Goal: Task Accomplishment & Management: Use online tool/utility

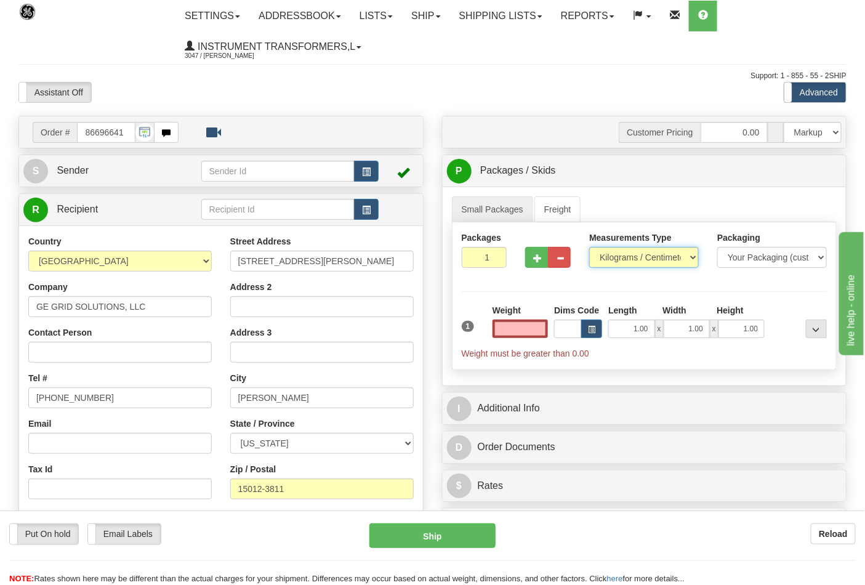
type input "0.00"
drag, startPoint x: 610, startPoint y: 261, endPoint x: 617, endPoint y: 265, distance: 8.0
click at [610, 261] on select "Pounds / Inches Kilograms / Centimeters" at bounding box center [644, 257] width 110 height 21
select select "0"
click at [589, 248] on select "Pounds / Inches Kilograms / Centimeters" at bounding box center [644, 257] width 110 height 21
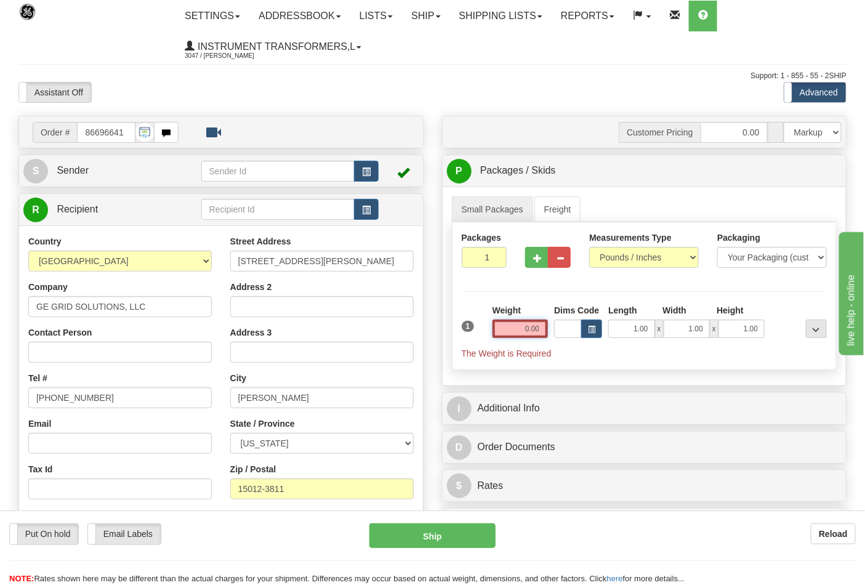
click at [544, 330] on input "0.00" at bounding box center [521, 329] width 56 height 18
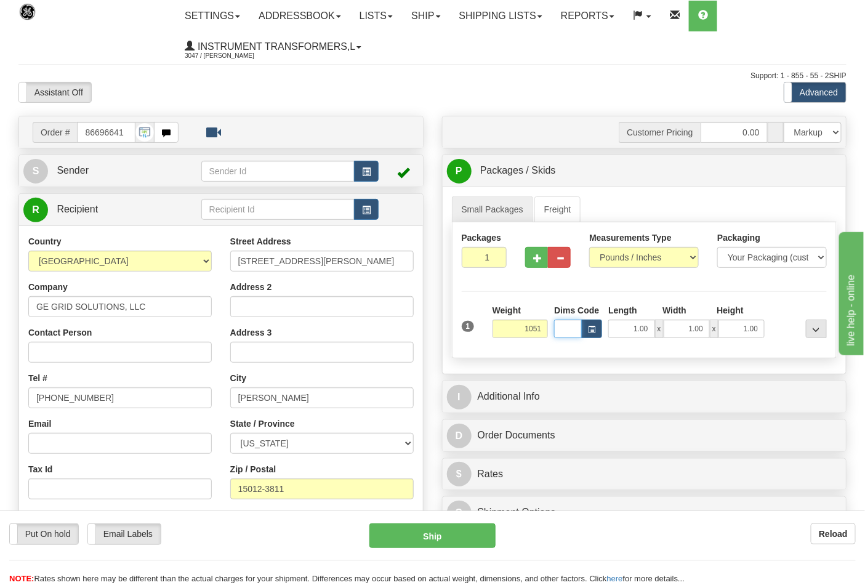
type input "1051.00"
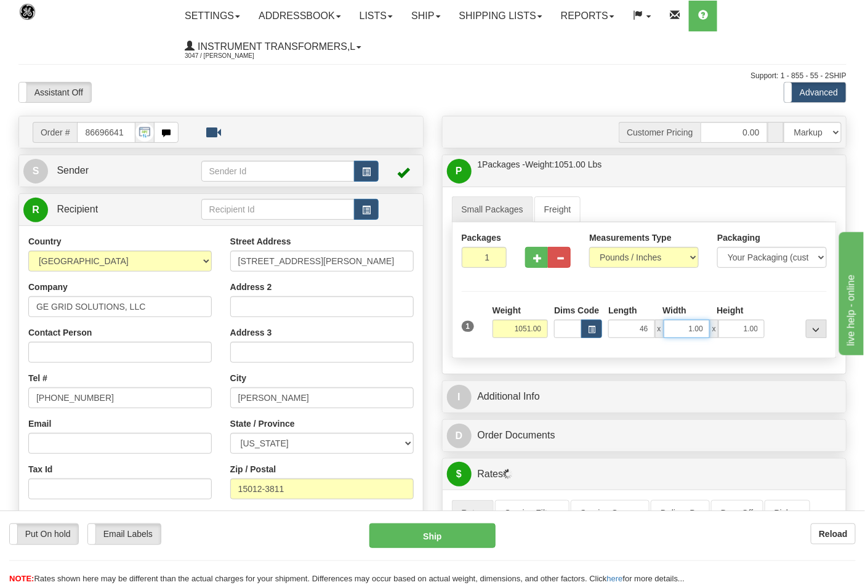
type input "46.00"
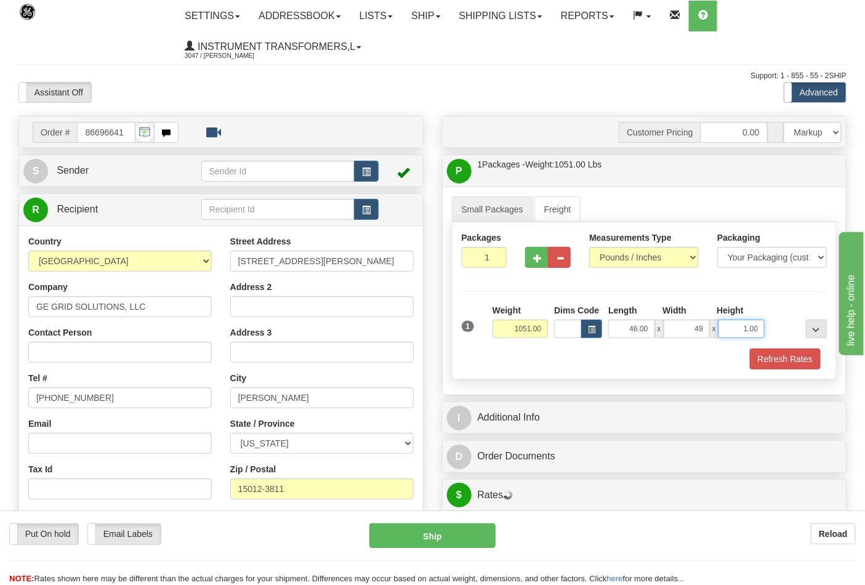
type input "49.00"
click button "Delete" at bounding box center [0, 0] width 0 height 0
type input "36.00"
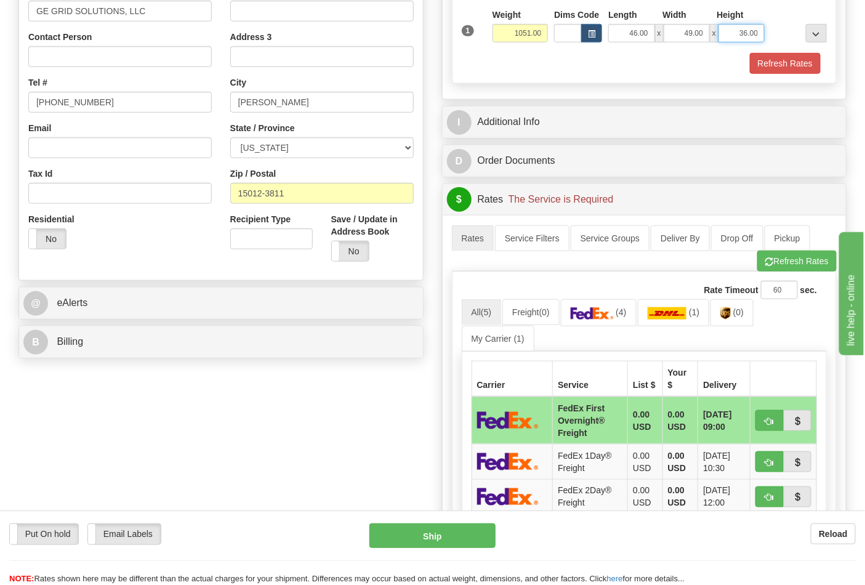
scroll to position [410, 0]
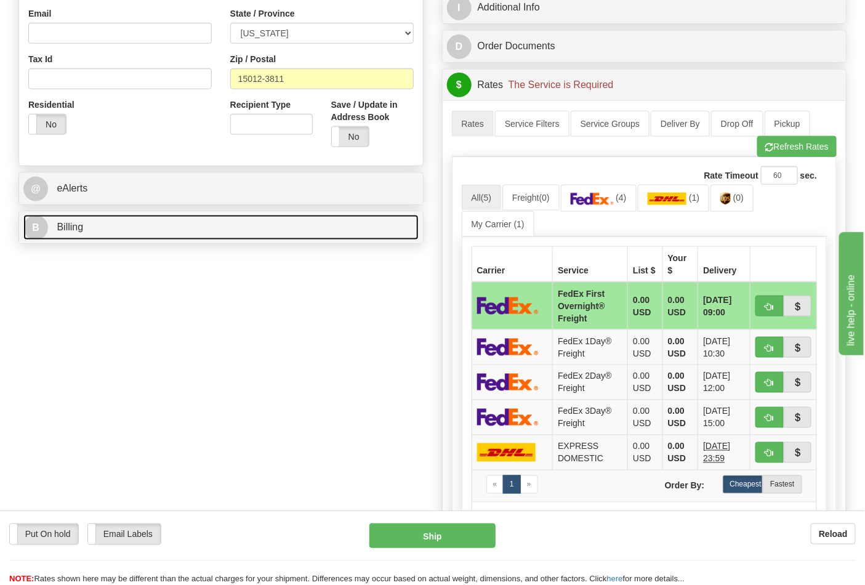
click at [97, 226] on link "B Billing" at bounding box center [220, 227] width 395 height 25
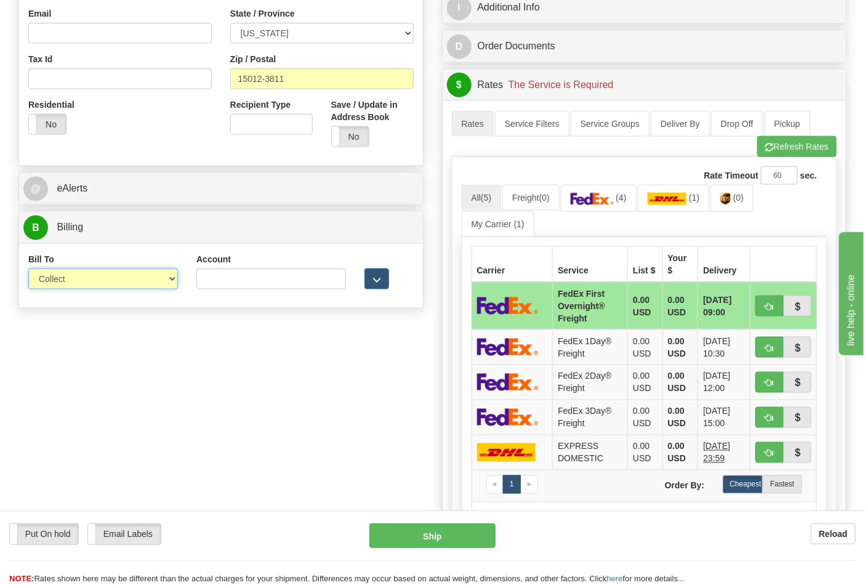
click at [63, 285] on select "Sender Recipient Third Party Collect" at bounding box center [103, 279] width 150 height 21
select select "2"
click at [28, 270] on select "Sender Recipient Third Party Collect" at bounding box center [103, 279] width 150 height 21
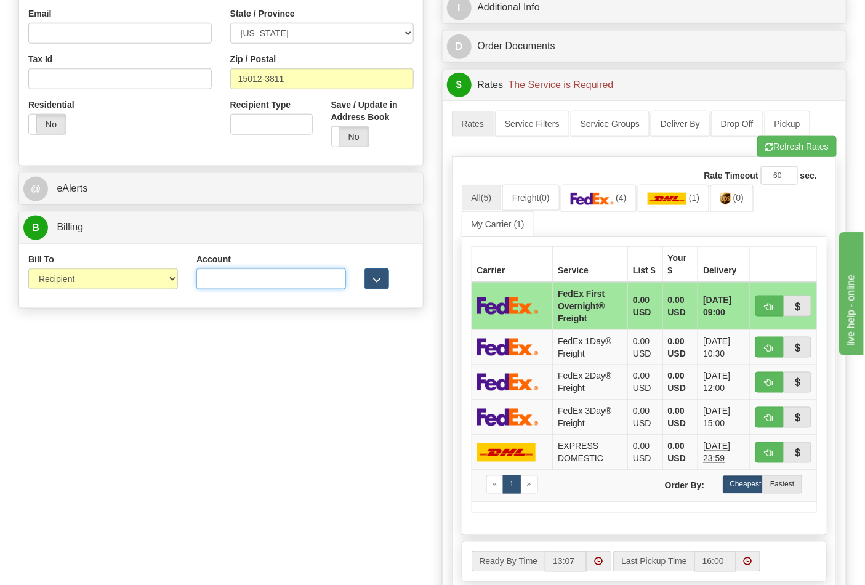
click at [269, 285] on input "Account" at bounding box center [271, 279] width 150 height 21
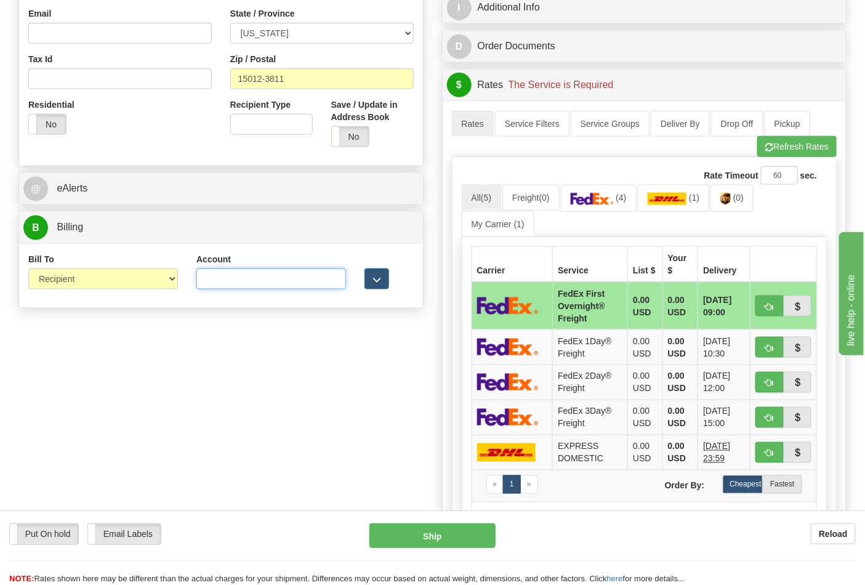
paste input "160294132"
type input "160294132"
click at [610, 204] on img at bounding box center [592, 199] width 43 height 12
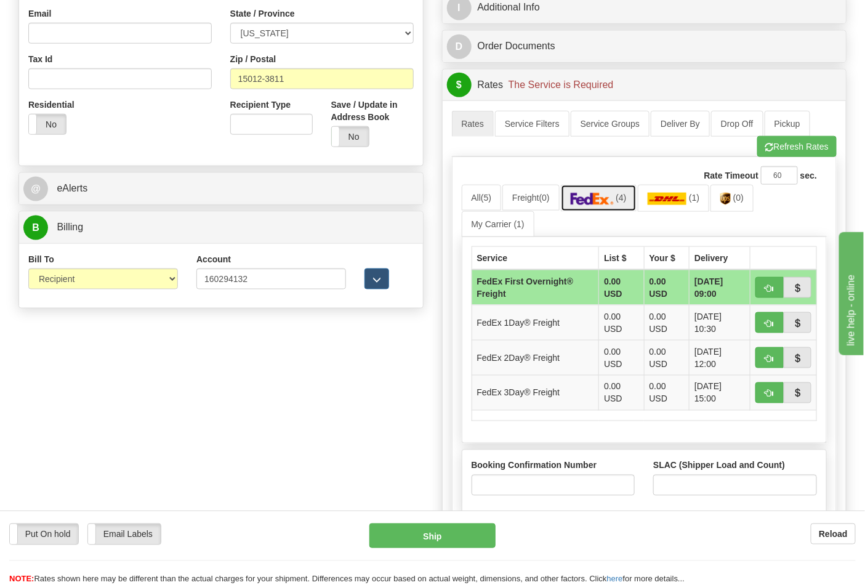
scroll to position [479, 0]
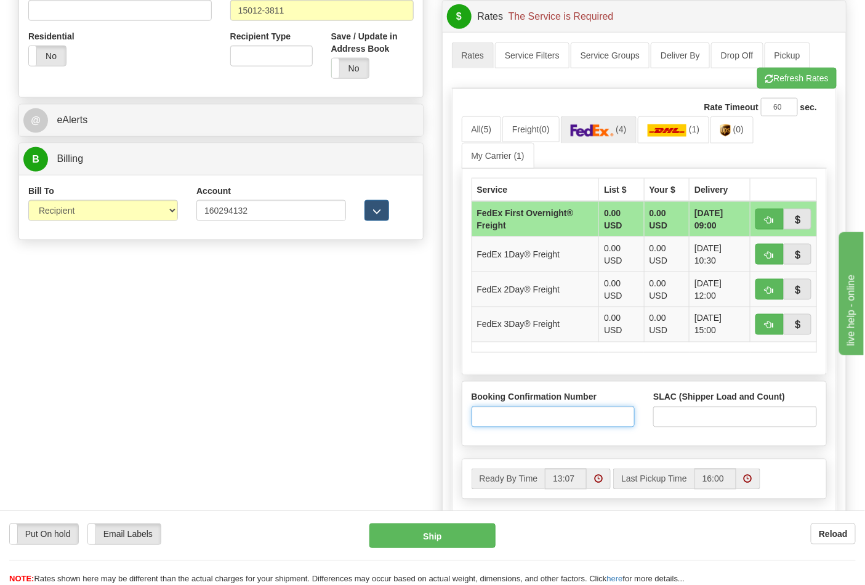
click at [601, 420] on input "Booking Confirmation Number" at bounding box center [554, 417] width 164 height 21
type input "N/A"
click at [700, 417] on input "SLAC (Shipper Load and Count)" at bounding box center [735, 417] width 164 height 21
type input "1"
click at [771, 224] on span "button" at bounding box center [770, 220] width 9 height 8
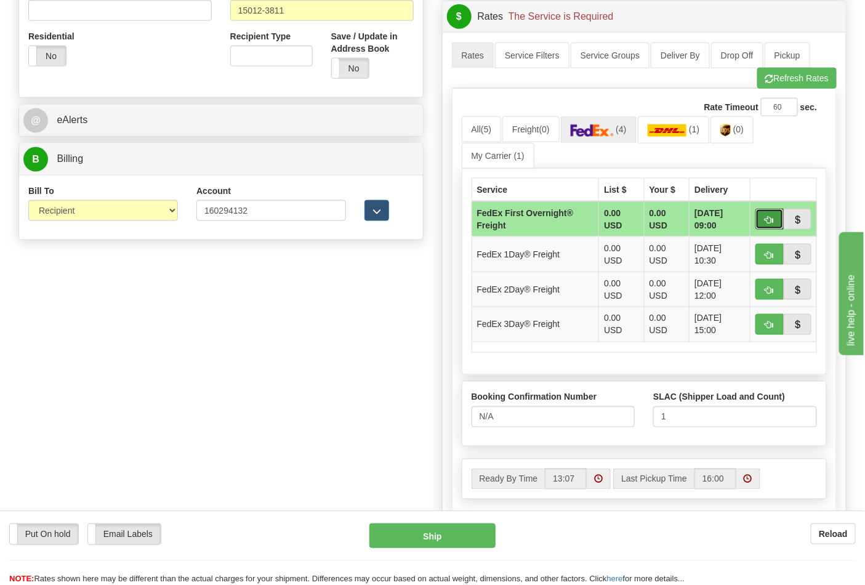
type input "39"
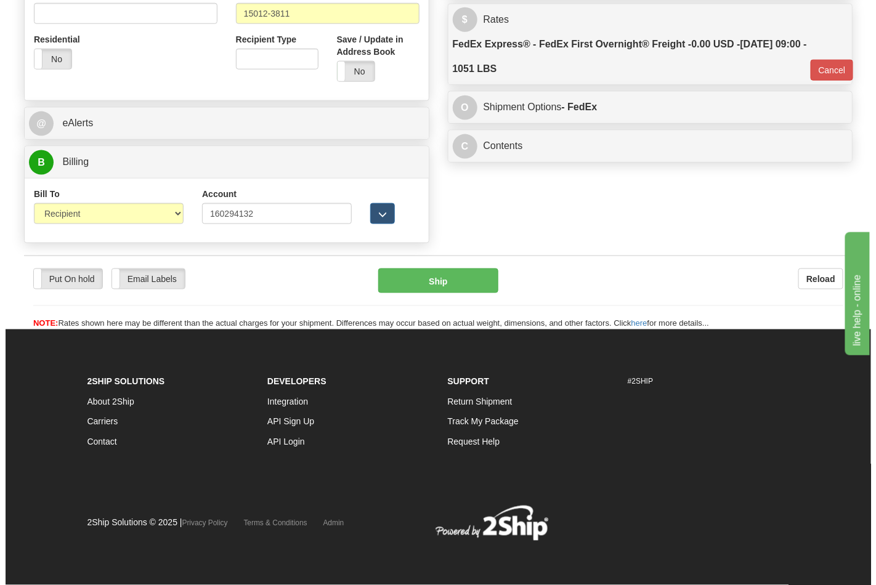
scroll to position [468, 0]
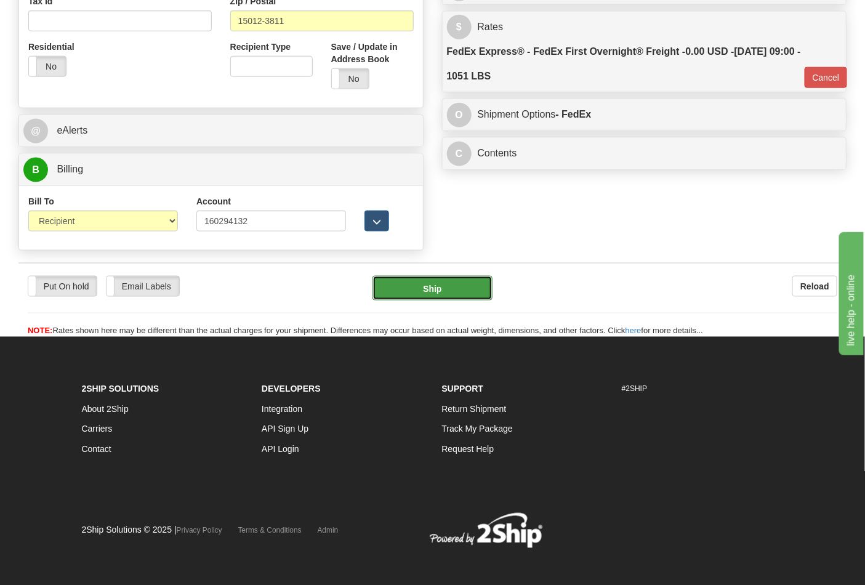
click at [439, 291] on button "Ship" at bounding box center [432, 288] width 119 height 25
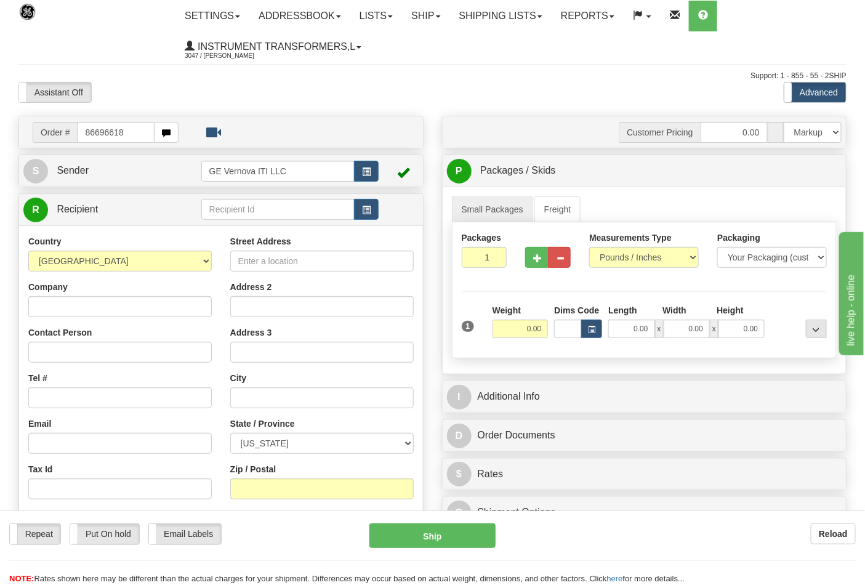
type input "86696618"
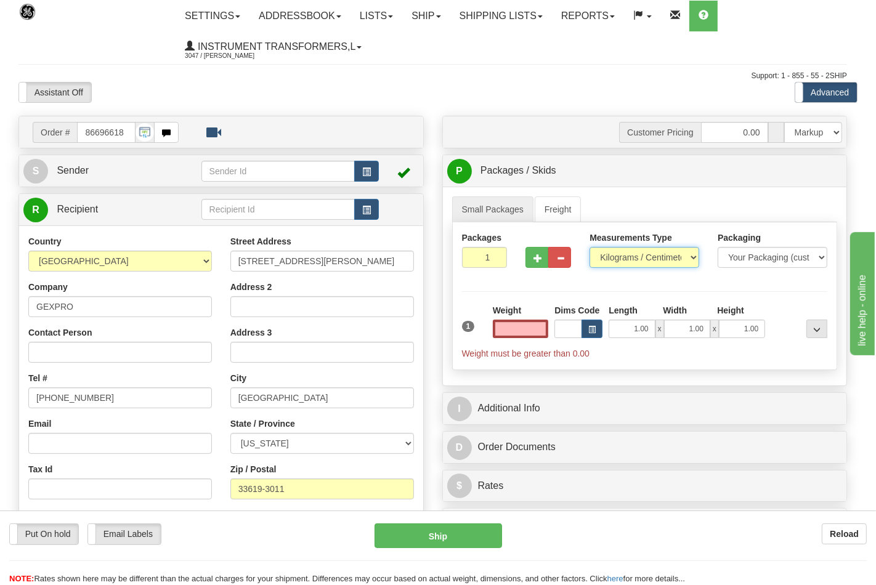
type input "0.00"
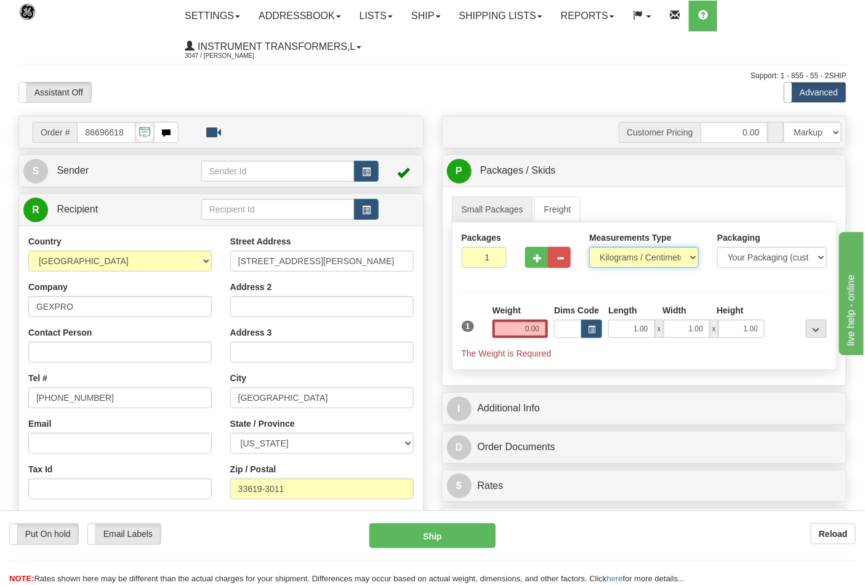
click at [620, 259] on select "Pounds / Inches Kilograms / Centimeters" at bounding box center [644, 257] width 110 height 21
select select "0"
click at [589, 248] on select "Pounds / Inches Kilograms / Centimeters" at bounding box center [644, 257] width 110 height 21
click at [536, 259] on span "button" at bounding box center [537, 258] width 9 height 8
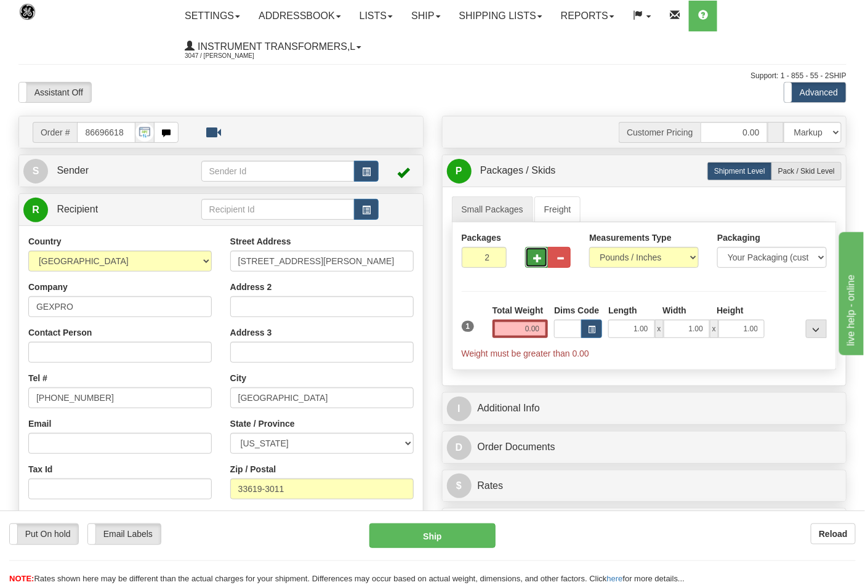
click at [536, 259] on span "button" at bounding box center [537, 258] width 9 height 8
type input "3"
click at [544, 330] on input "0.00" at bounding box center [521, 329] width 56 height 18
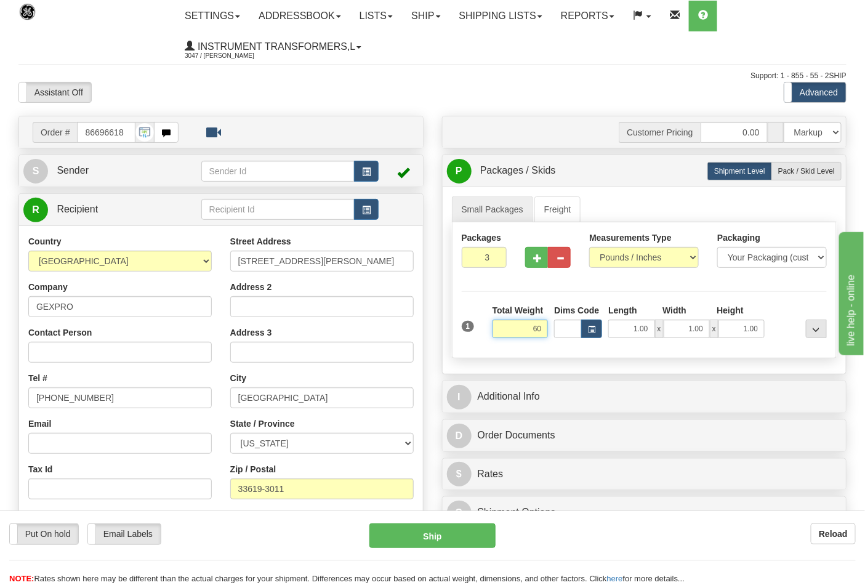
click button "Delete" at bounding box center [0, 0] width 0 height 0
type input "60.00"
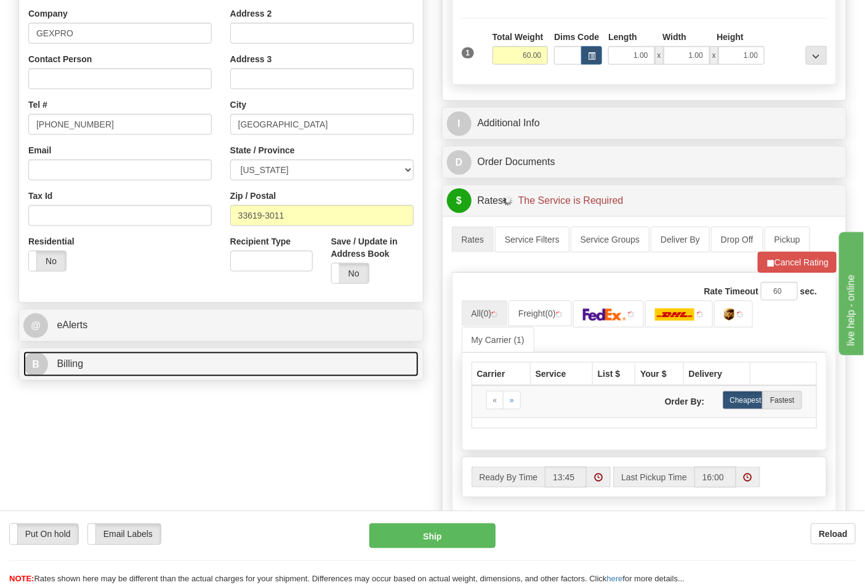
click at [149, 362] on link "B Billing" at bounding box center [220, 364] width 395 height 25
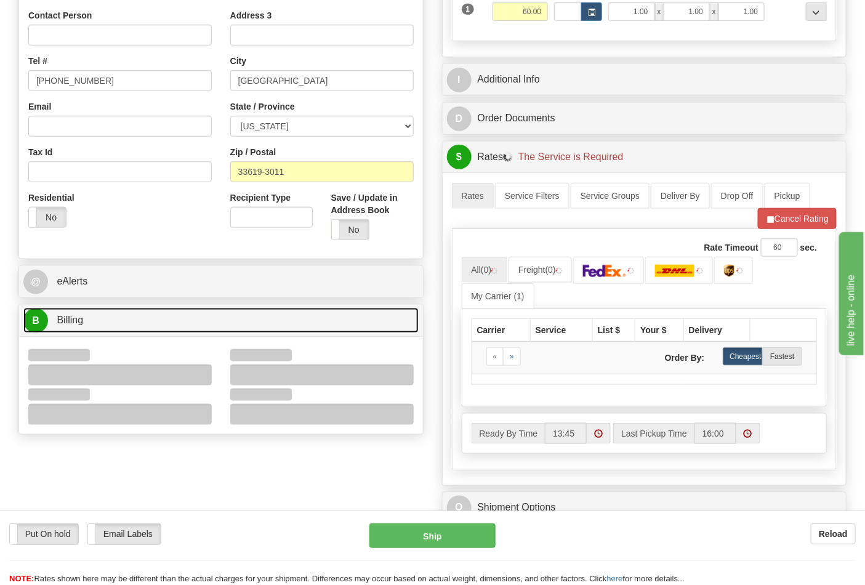
scroll to position [342, 0]
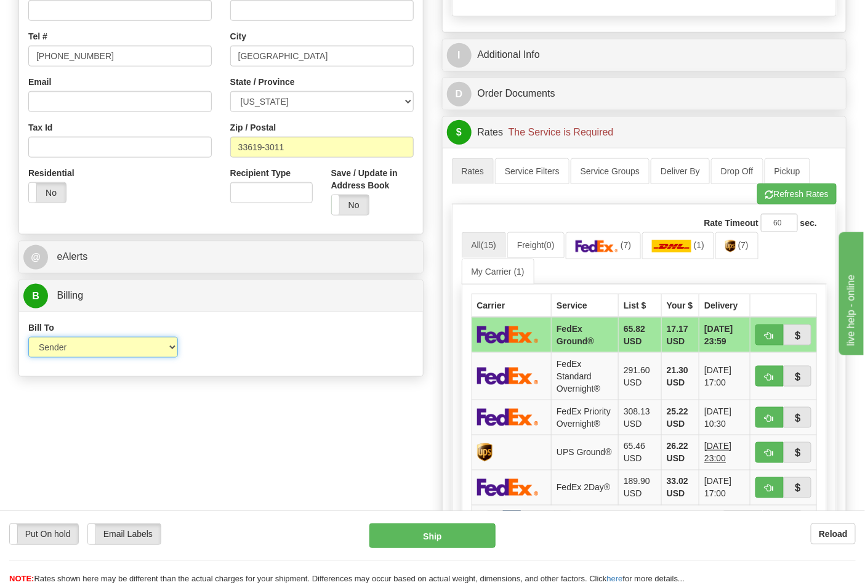
drag, startPoint x: 82, startPoint y: 347, endPoint x: 82, endPoint y: 357, distance: 10.5
click at [82, 347] on select "Sender Recipient Third Party Collect" at bounding box center [103, 347] width 150 height 21
select select "2"
click at [28, 338] on select "Sender Recipient Third Party Collect" at bounding box center [103, 347] width 150 height 21
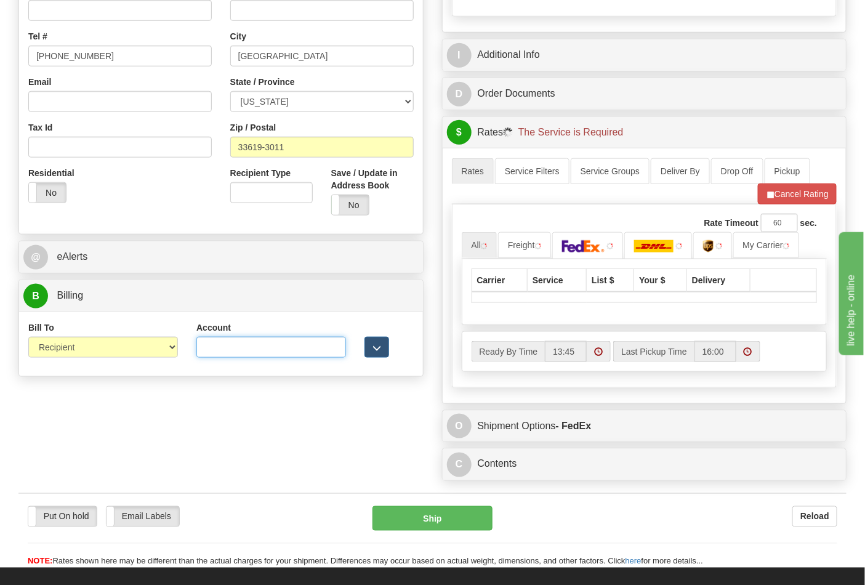
drag, startPoint x: 239, startPoint y: 355, endPoint x: 238, endPoint y: 347, distance: 7.4
click at [239, 355] on input "Account" at bounding box center [271, 347] width 150 height 21
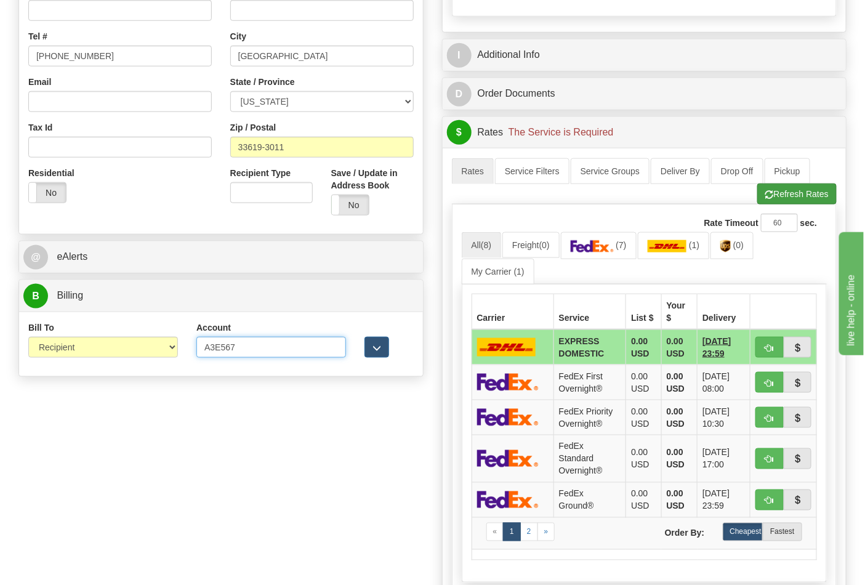
type input "A3E567"
click at [804, 193] on button "Refresh Rates" at bounding box center [797, 194] width 79 height 21
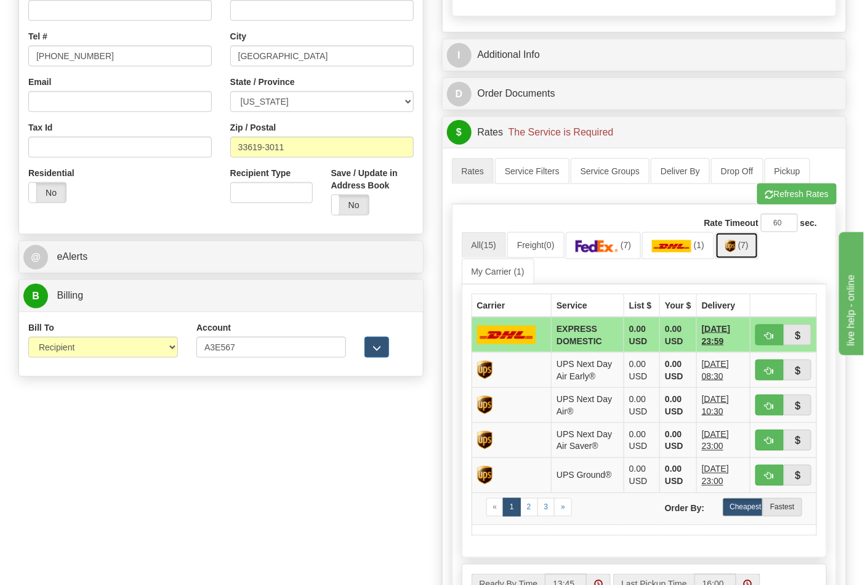
click at [748, 254] on link "(7)" at bounding box center [737, 245] width 43 height 26
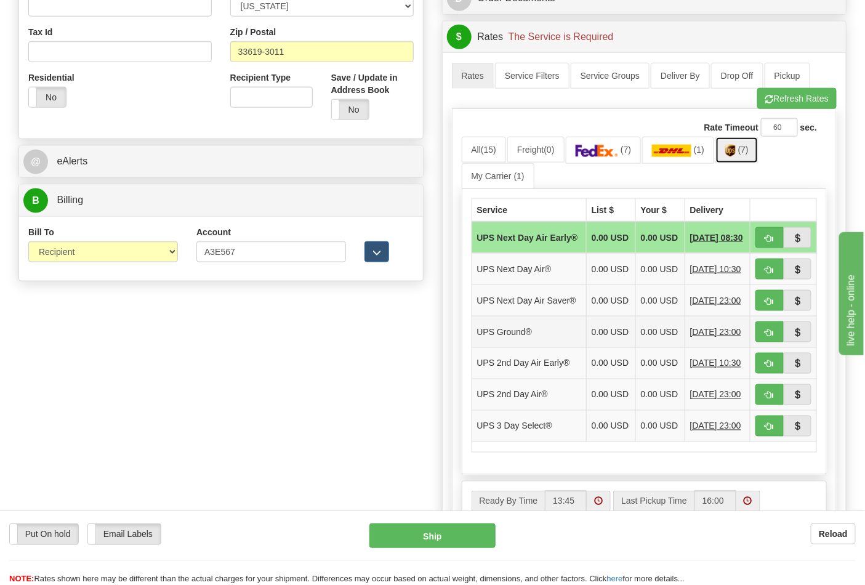
scroll to position [547, 0]
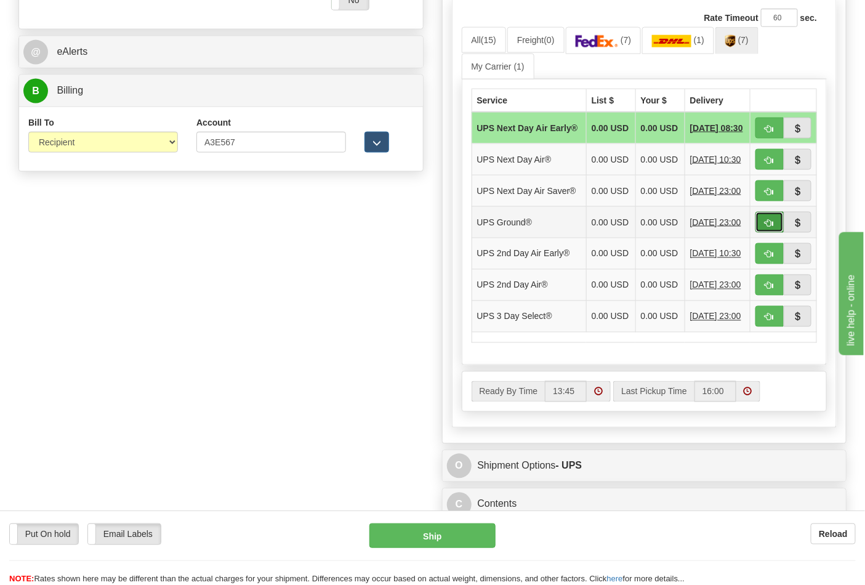
click at [770, 227] on span "button" at bounding box center [770, 223] width 9 height 8
type input "03"
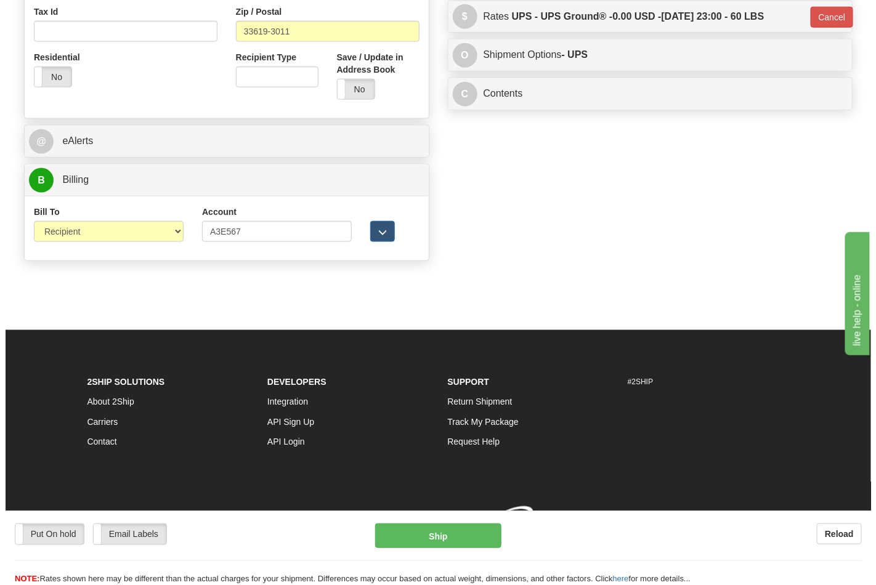
scroll to position [477, 0]
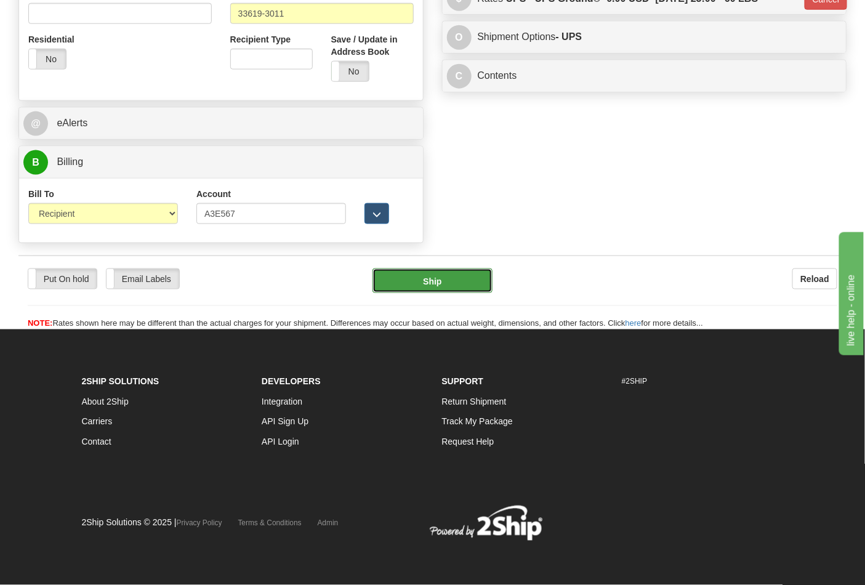
click at [447, 273] on button "Ship" at bounding box center [432, 281] width 119 height 25
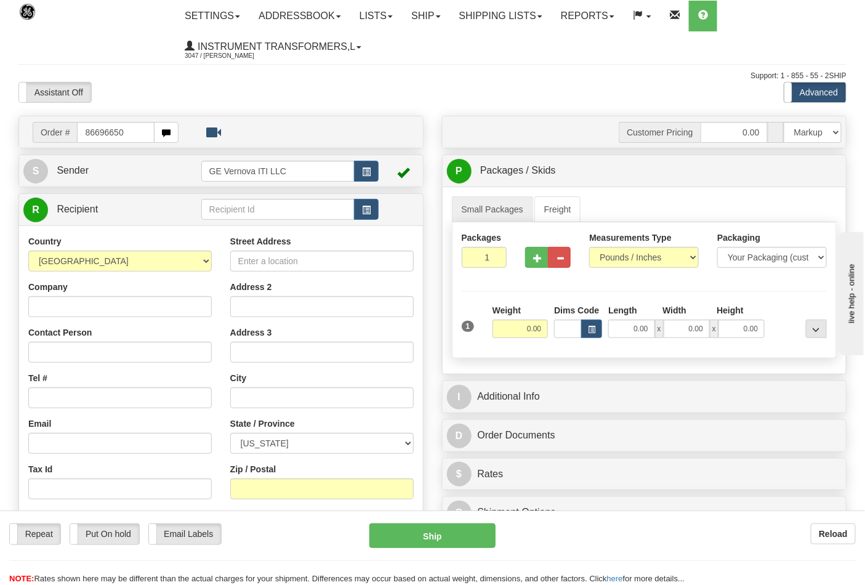
type input "86696650"
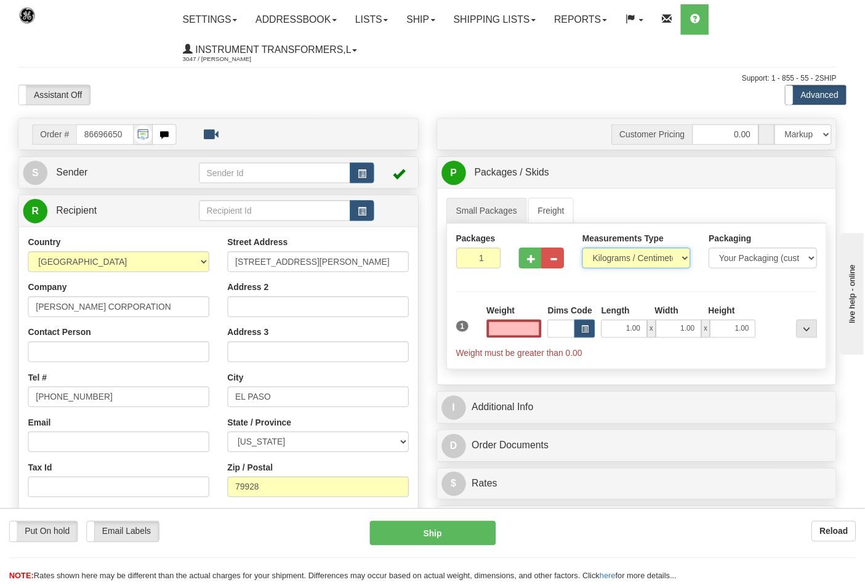
type input "0.00"
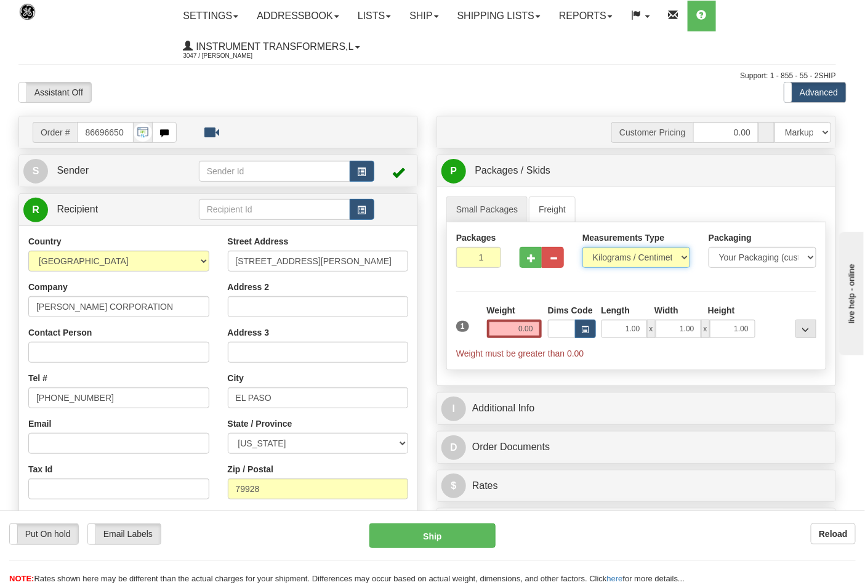
click at [623, 259] on select "Pounds / Inches Kilograms / Centimeters" at bounding box center [637, 257] width 108 height 21
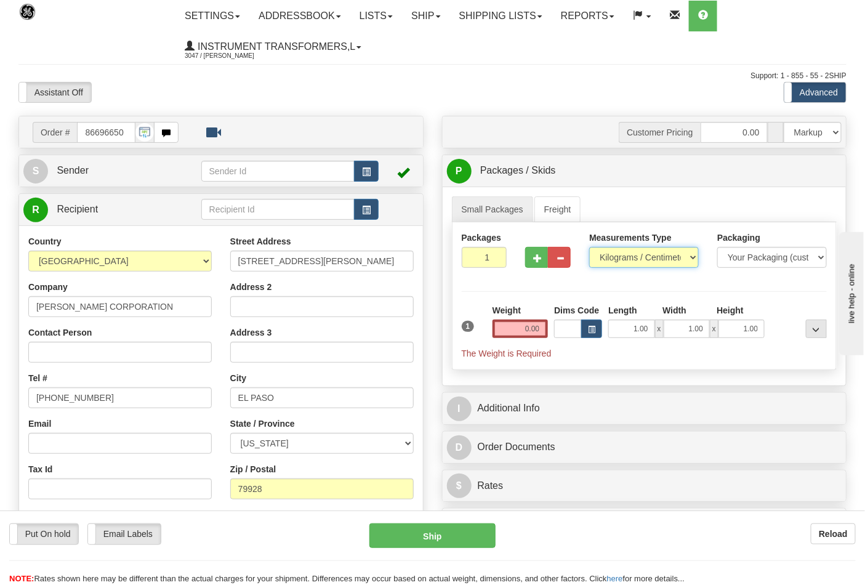
select select "0"
click at [589, 248] on select "Pounds / Inches Kilograms / Centimeters" at bounding box center [644, 257] width 110 height 21
click at [531, 255] on button "button" at bounding box center [536, 257] width 23 height 21
type input "2"
click at [542, 330] on input "0.00" at bounding box center [521, 329] width 56 height 18
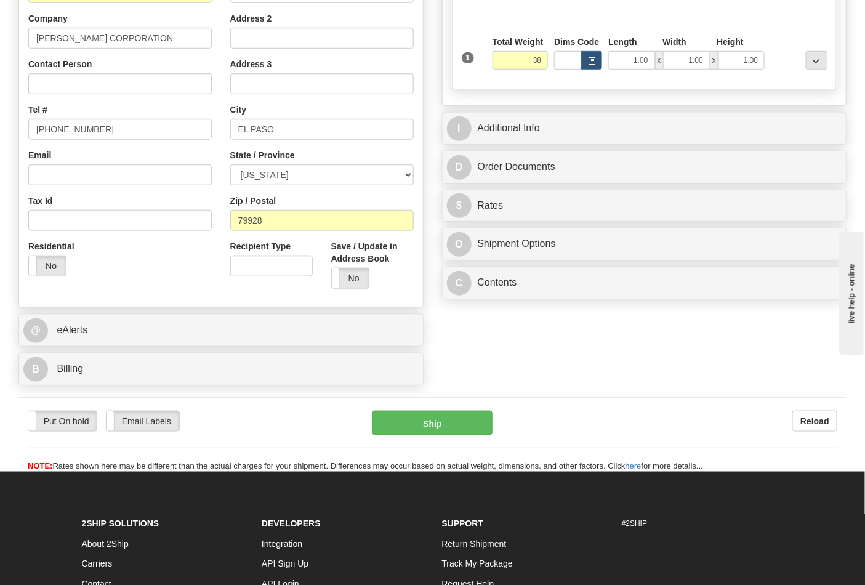
scroll to position [342, 0]
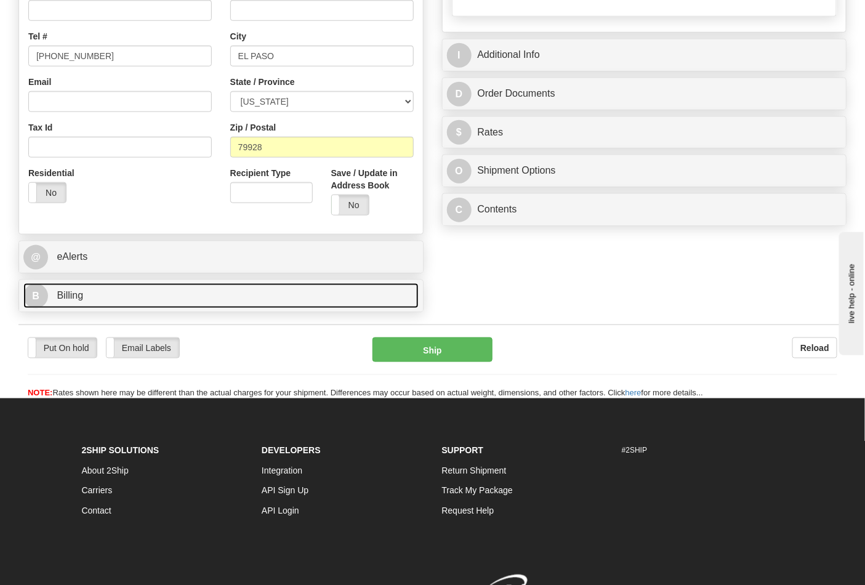
type input "38.00"
click at [131, 309] on link "B Billing" at bounding box center [220, 295] width 395 height 25
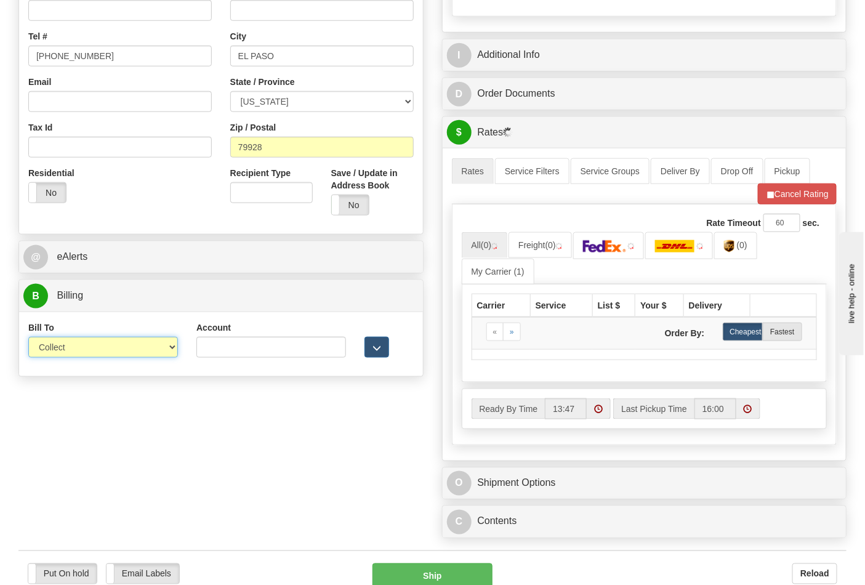
click at [76, 351] on select "Sender Recipient Third Party Collect" at bounding box center [103, 347] width 150 height 21
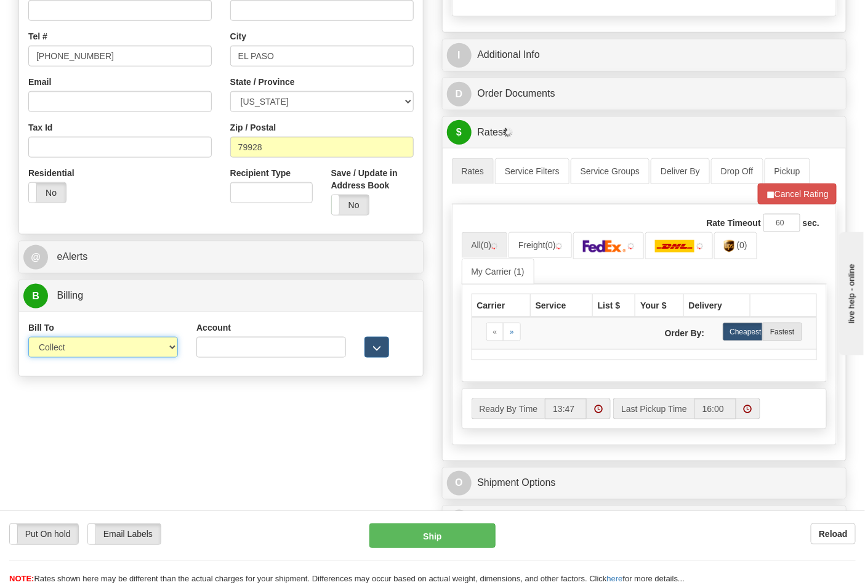
select select "2"
click at [28, 338] on select "Sender Recipient Third Party Collect" at bounding box center [103, 347] width 150 height 21
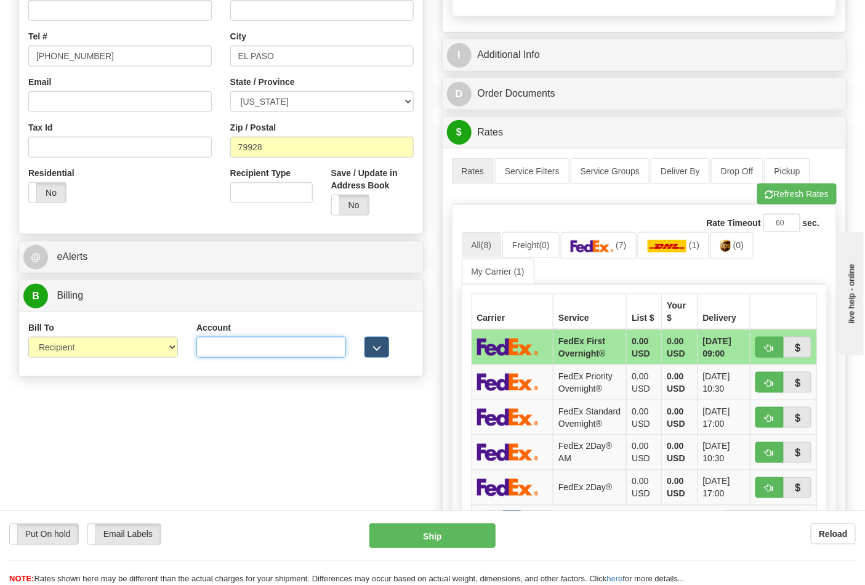
click at [218, 345] on input "Account" at bounding box center [271, 347] width 150 height 21
type input "731274410"
click button "Delete" at bounding box center [0, 0] width 0 height 0
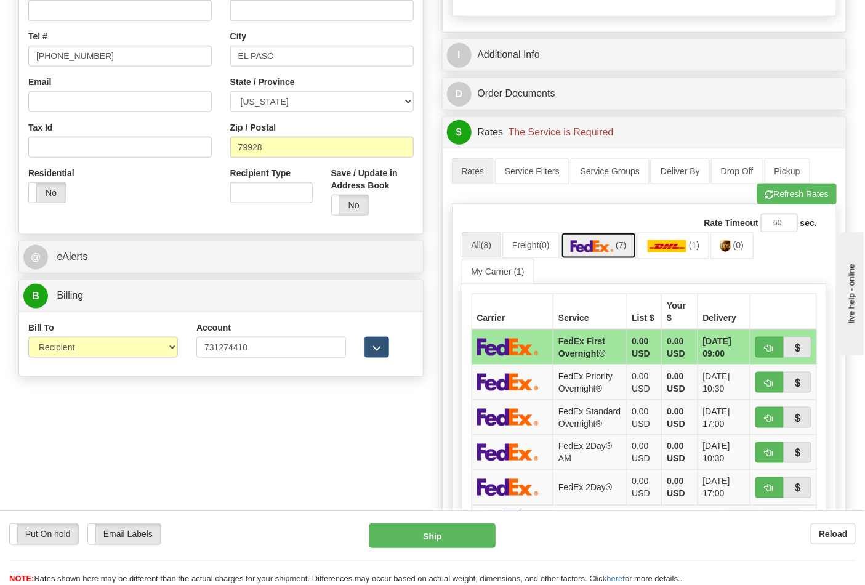
click at [599, 256] on link "(7)" at bounding box center [599, 245] width 76 height 26
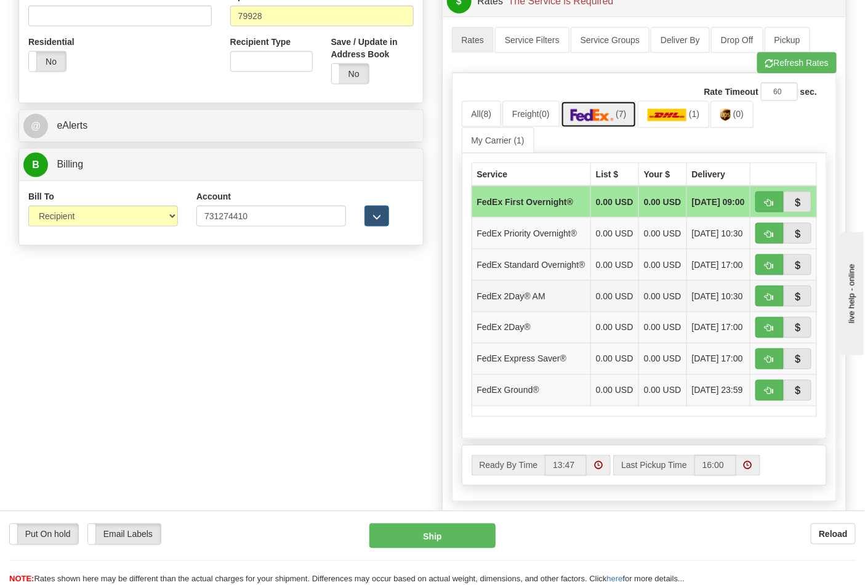
scroll to position [479, 0]
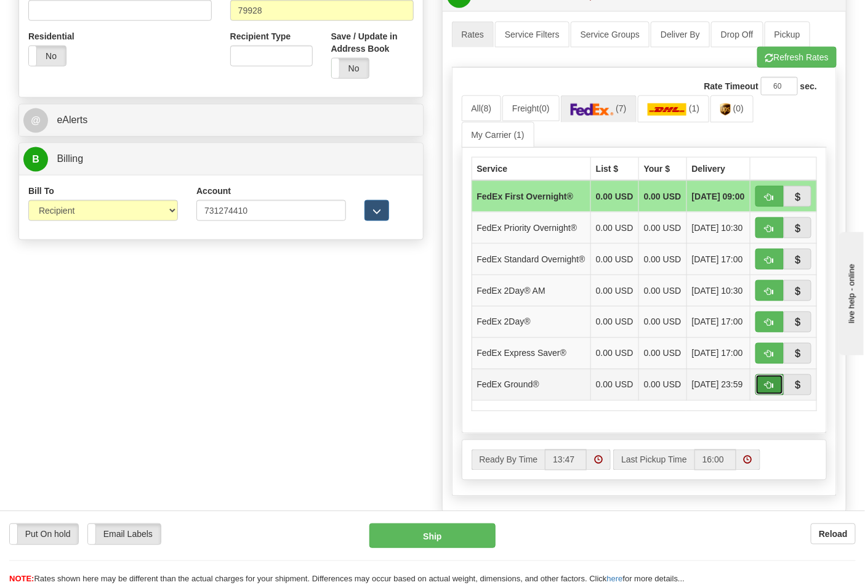
click at [767, 390] on span "button" at bounding box center [770, 386] width 9 height 8
type input "92"
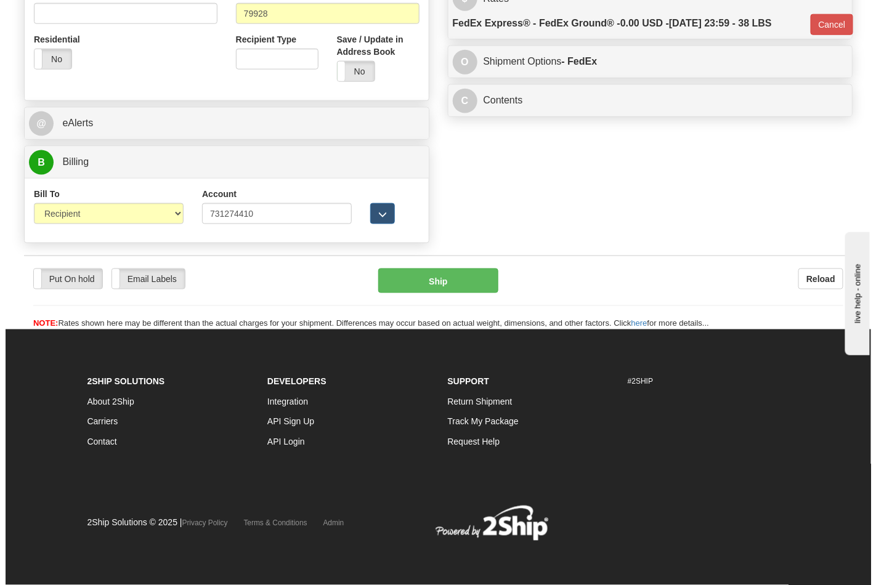
scroll to position [459, 0]
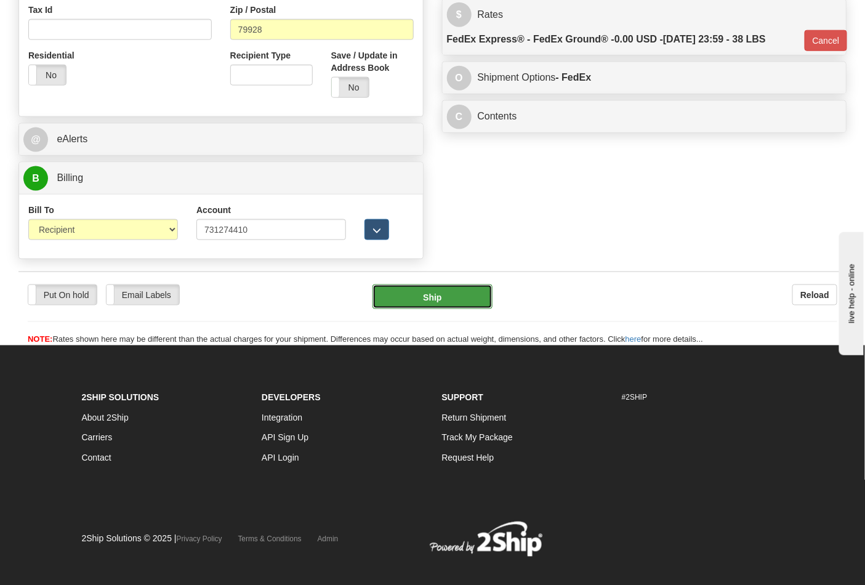
click at [451, 297] on button "Ship" at bounding box center [432, 297] width 119 height 25
